Goal: Download file/media

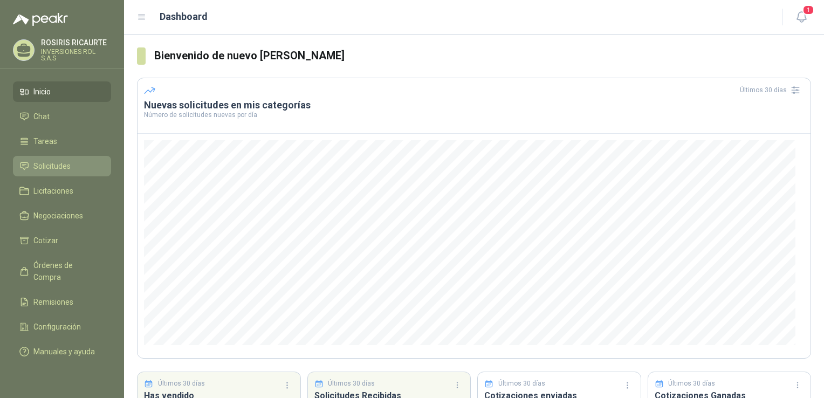
click at [54, 164] on span "Solicitudes" at bounding box center [51, 166] width 37 height 12
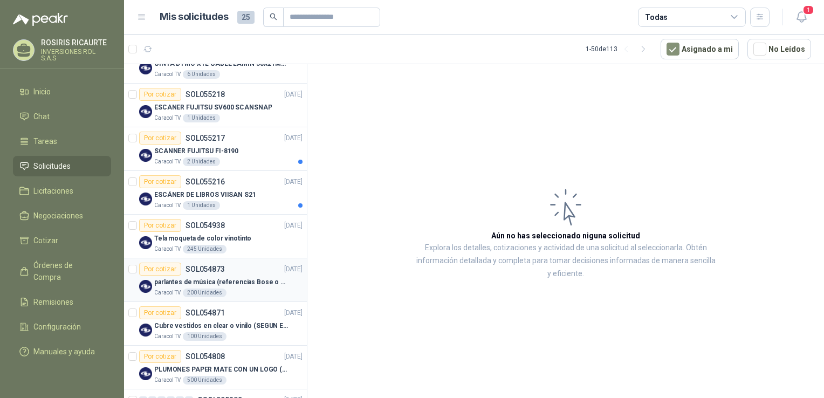
scroll to position [324, 0]
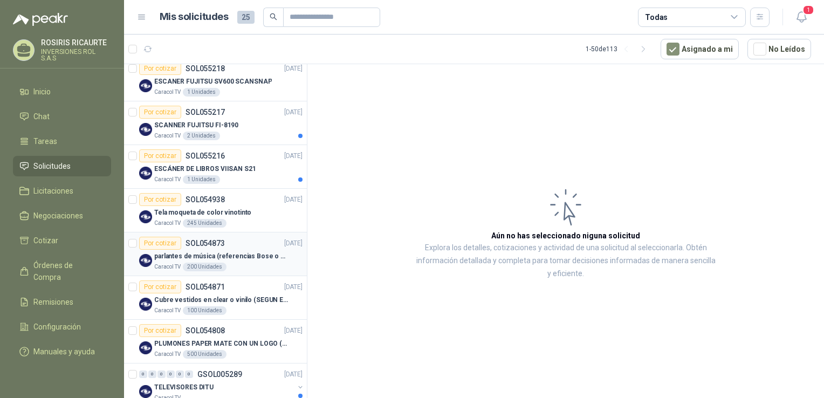
click at [244, 264] on div "Caracol TV 200 Unidades" at bounding box center [228, 267] width 148 height 9
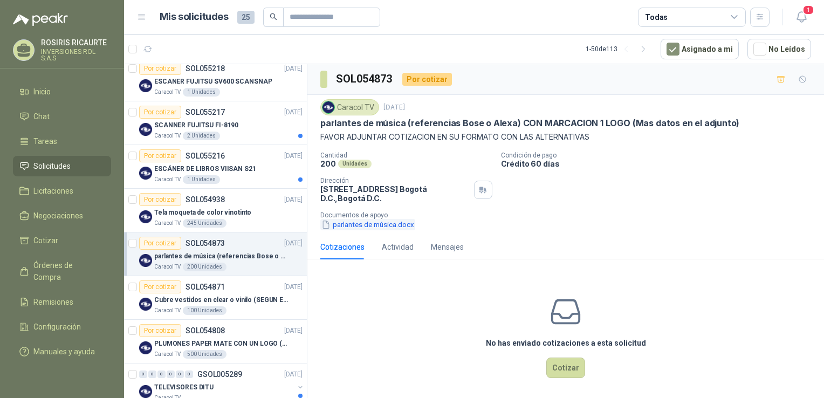
click at [374, 225] on button "parlantes de música.docx" at bounding box center [367, 224] width 95 height 11
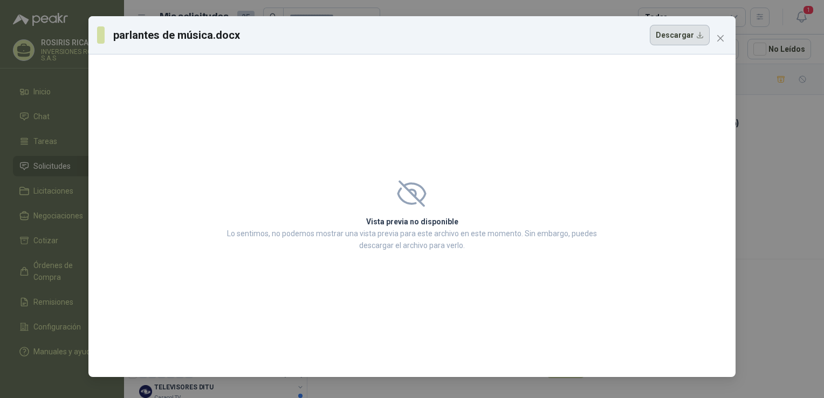
click at [682, 36] on button "Descargar" at bounding box center [680, 35] width 60 height 20
